Goal: Information Seeking & Learning: Check status

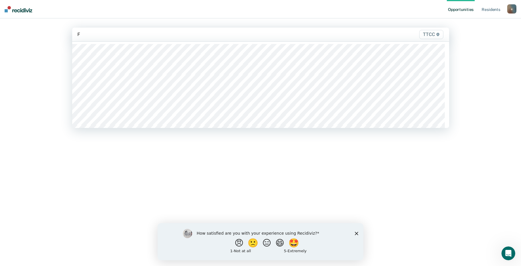
type input "FC"
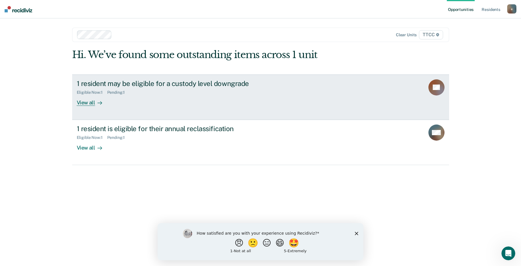
click at [91, 103] on div "View all" at bounding box center [93, 100] width 32 height 11
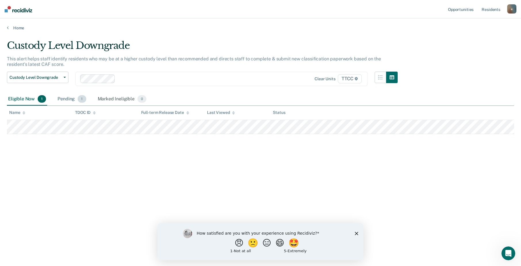
click at [63, 98] on div "Pending 1" at bounding box center [71, 99] width 31 height 13
click at [31, 99] on div "Eligible Now 1" at bounding box center [27, 99] width 40 height 13
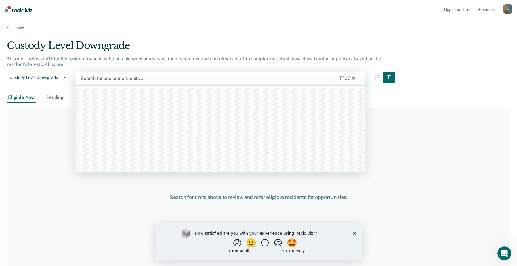
click at [108, 76] on div at bounding box center [178, 78] width 195 height 7
type input "FC"
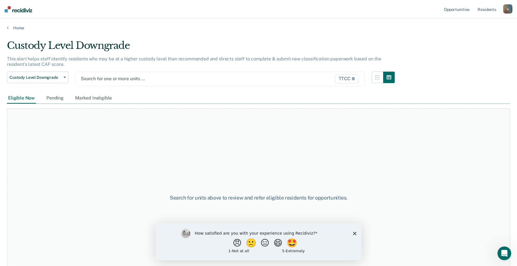
click at [354, 233] on icon "Close survey" at bounding box center [354, 233] width 3 height 3
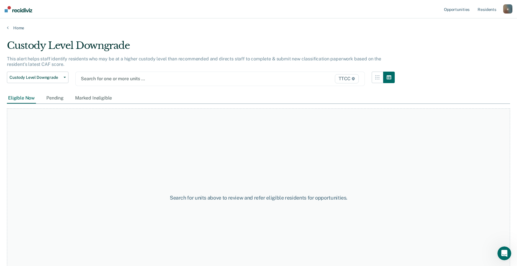
click at [201, 97] on div "Eligible Now Pending Marked Ineligible" at bounding box center [258, 98] width 503 height 11
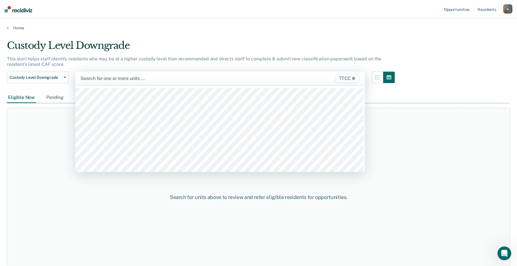
click at [109, 77] on div at bounding box center [178, 78] width 195 height 7
